Goal: Transaction & Acquisition: Purchase product/service

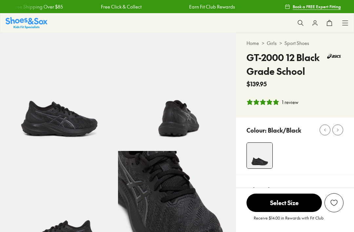
select select "*"
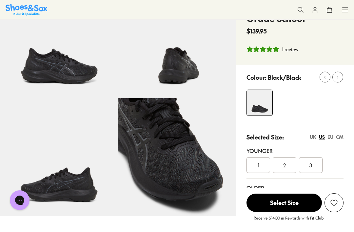
scroll to position [52, 0]
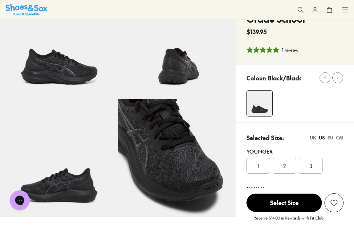
click at [316, 166] on div "3" at bounding box center [311, 166] width 24 height 16
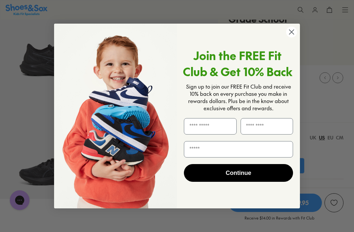
click at [296, 37] on circle "Close dialog" at bounding box center [291, 32] width 11 height 11
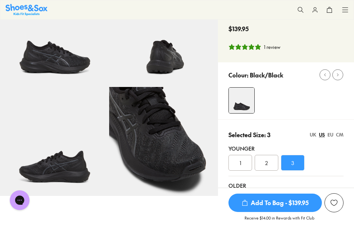
scroll to position [58, 0]
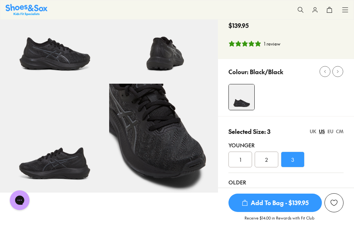
click at [294, 161] on span "3" at bounding box center [292, 159] width 3 height 8
click at [342, 131] on div "CM" at bounding box center [340, 131] width 8 height 7
click at [331, 141] on div "Younger 20 21 22" at bounding box center [285, 154] width 115 height 37
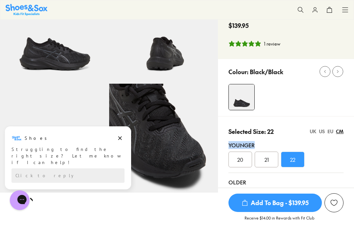
click at [332, 131] on div "EU" at bounding box center [330, 131] width 6 height 7
click at [331, 135] on div "EU" at bounding box center [330, 131] width 6 height 7
click at [322, 133] on div "US" at bounding box center [322, 131] width 6 height 7
click at [315, 132] on div "UK" at bounding box center [313, 131] width 7 height 7
click at [324, 132] on div "US" at bounding box center [322, 131] width 6 height 7
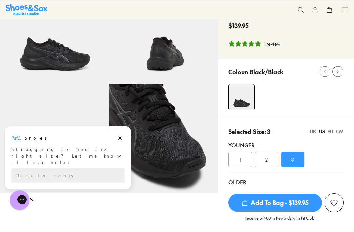
click at [295, 157] on div "3" at bounding box center [293, 159] width 24 height 16
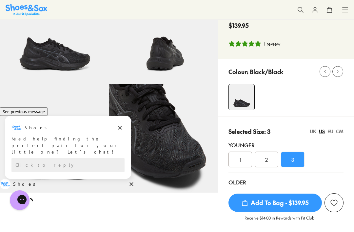
scroll to position [0, 0]
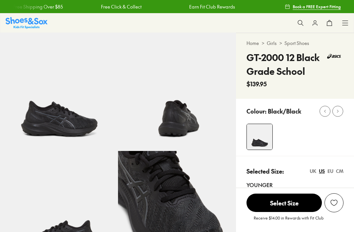
select select "*"
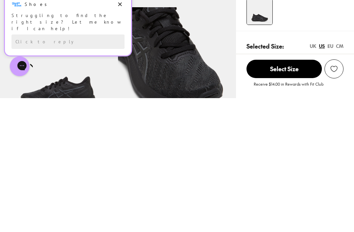
scroll to position [144, 0]
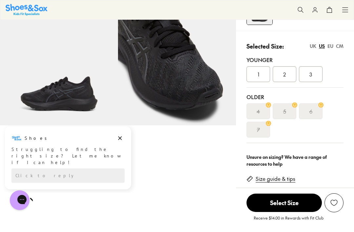
click at [329, 142] on div "Older 4 5 6 7" at bounding box center [294, 114] width 97 height 55
